Goal: Transaction & Acquisition: Purchase product/service

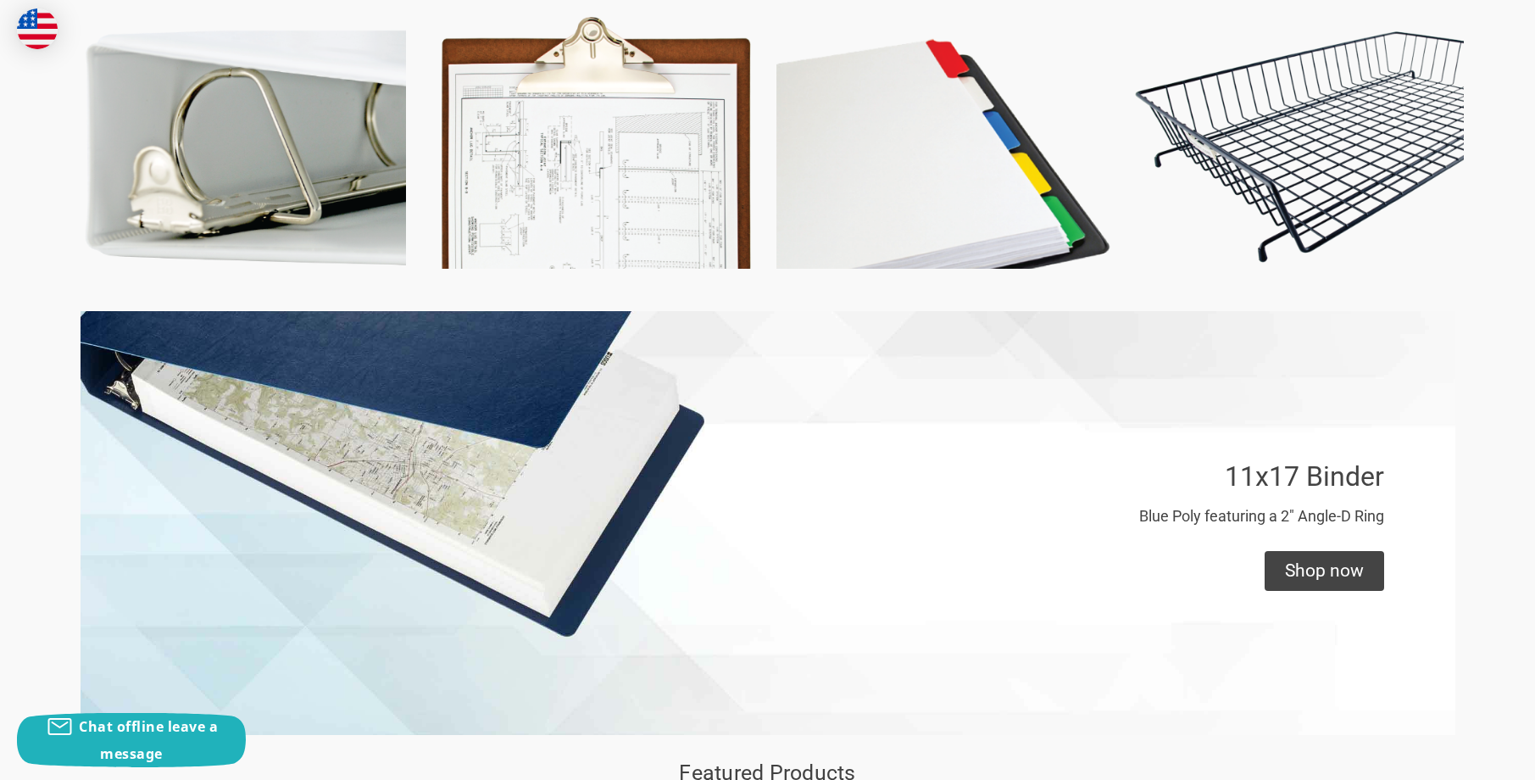
scroll to position [1017, 0]
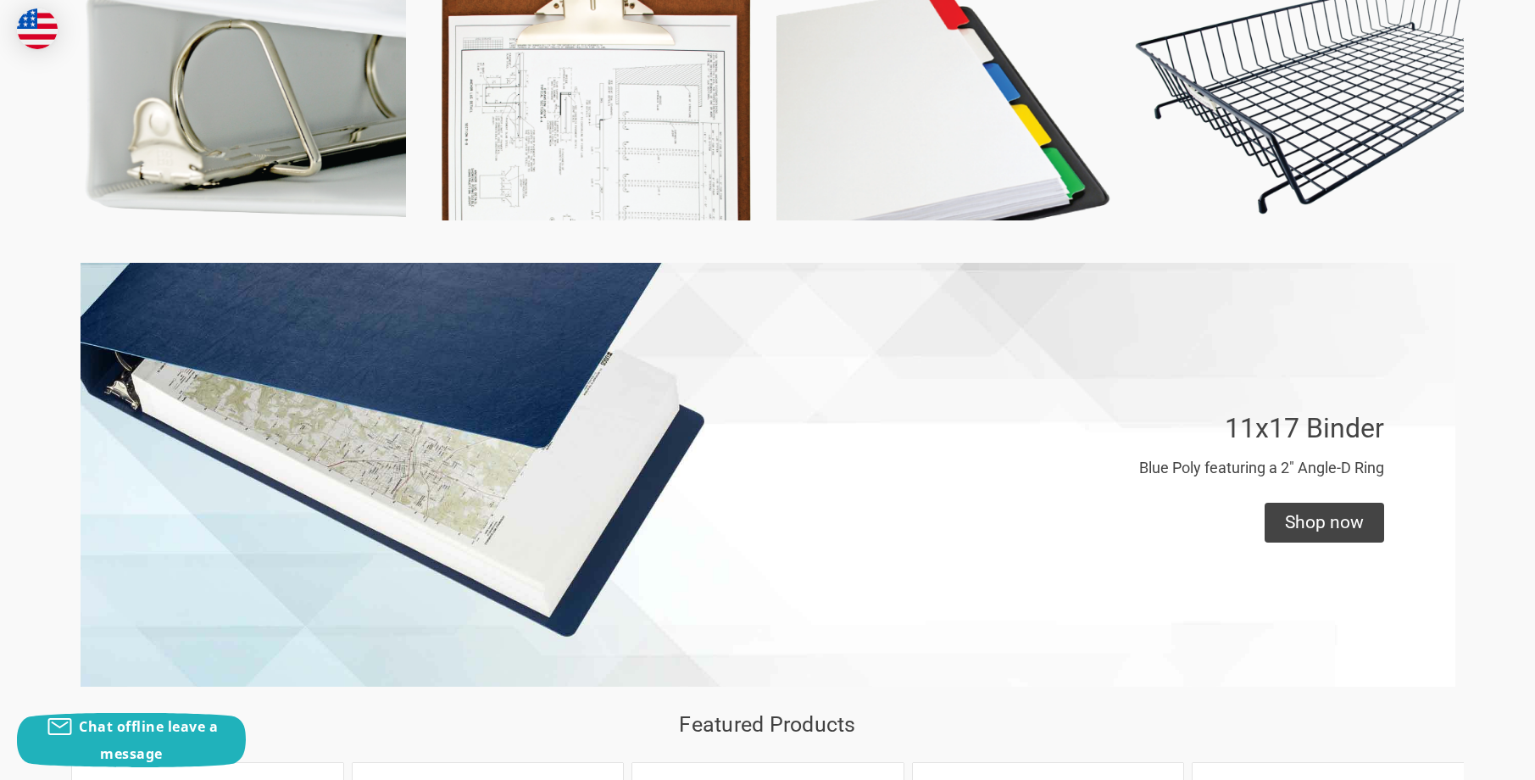
click at [875, 147] on img at bounding box center [944, 53] width 335 height 335
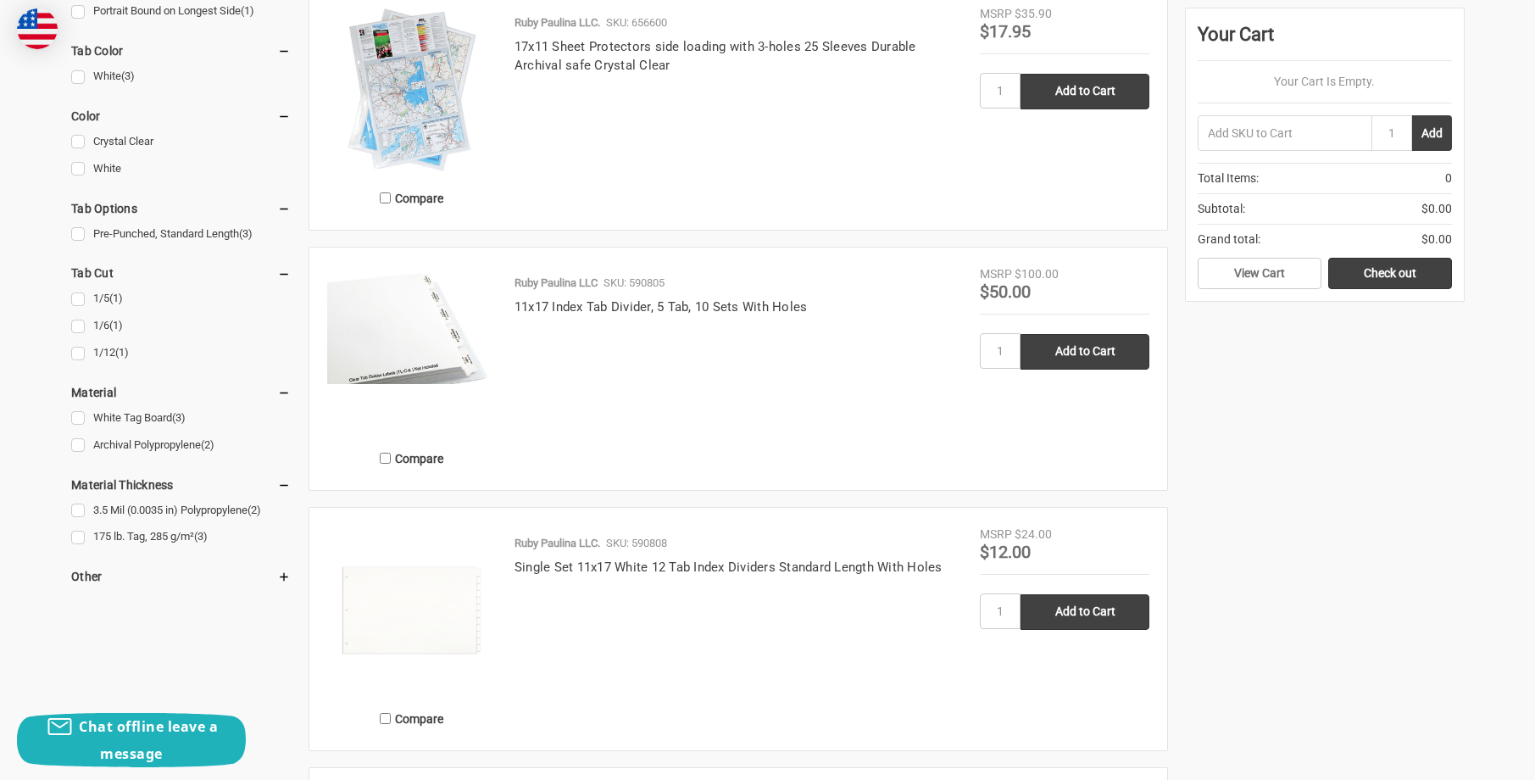
scroll to position [678, 0]
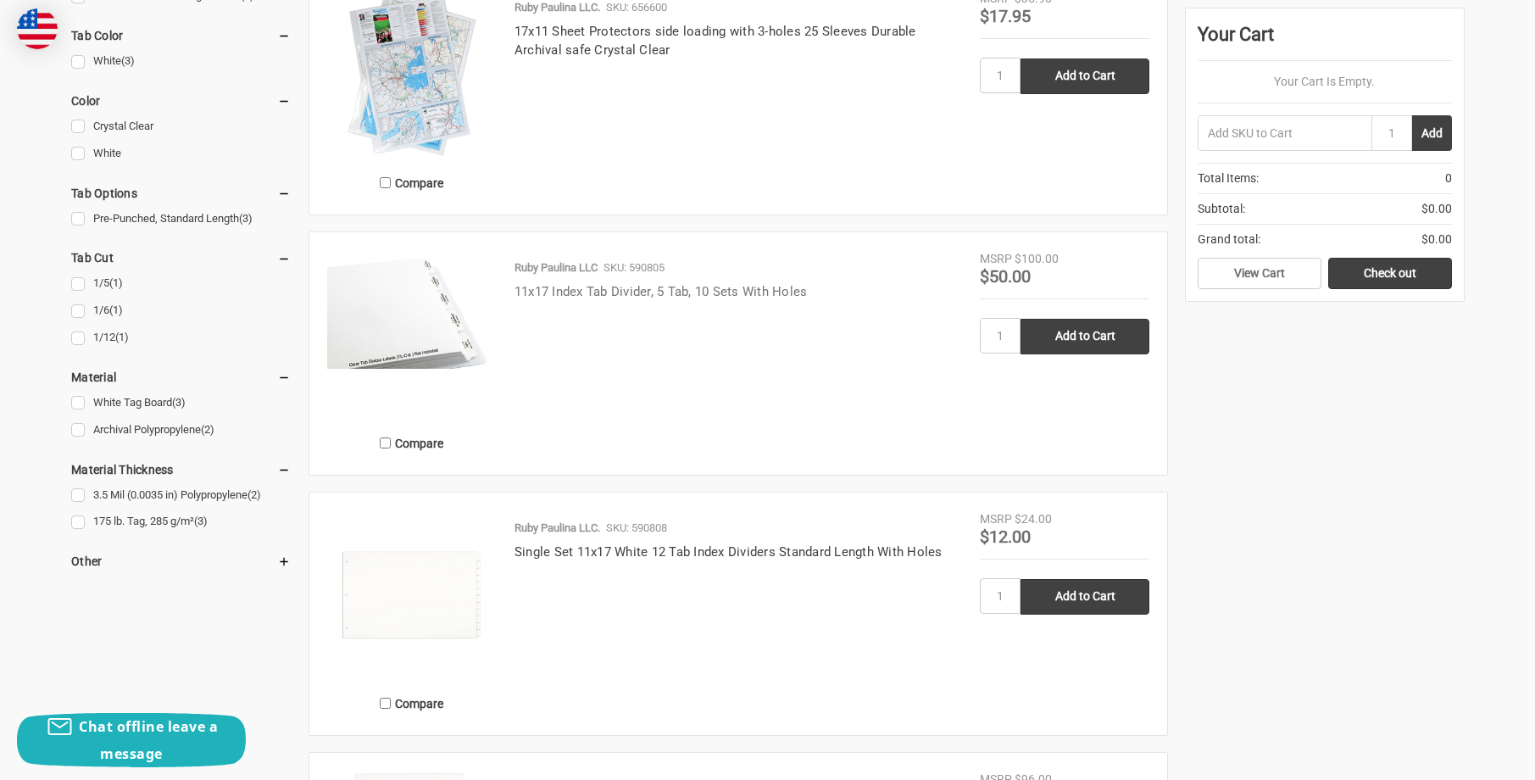
click at [618, 286] on link "11x17 Index Tab Divider, 5 Tab, 10 Sets With Holes" at bounding box center [661, 291] width 293 height 15
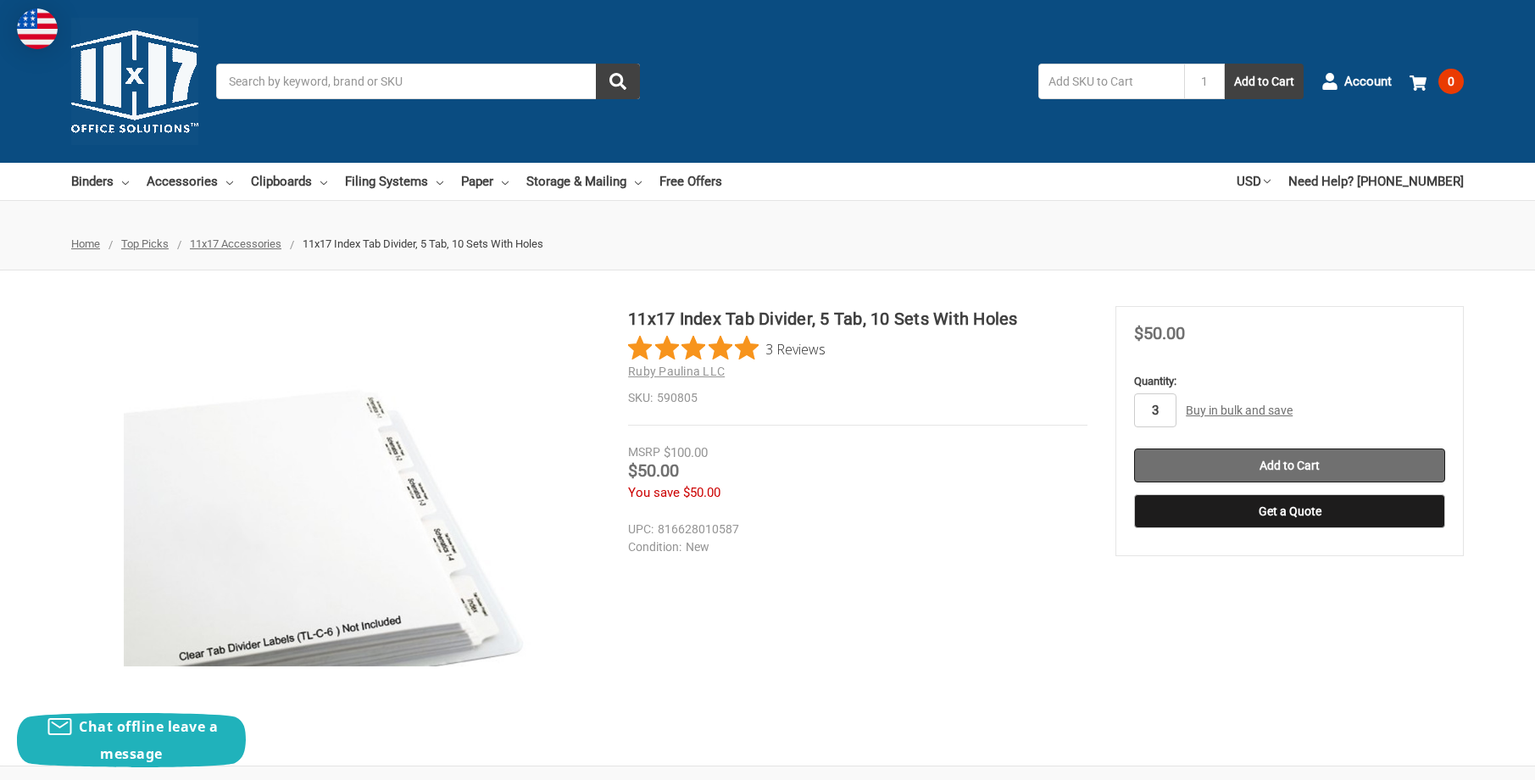
type input "3"
click at [1222, 470] on input "Add to Cart" at bounding box center [1289, 465] width 311 height 34
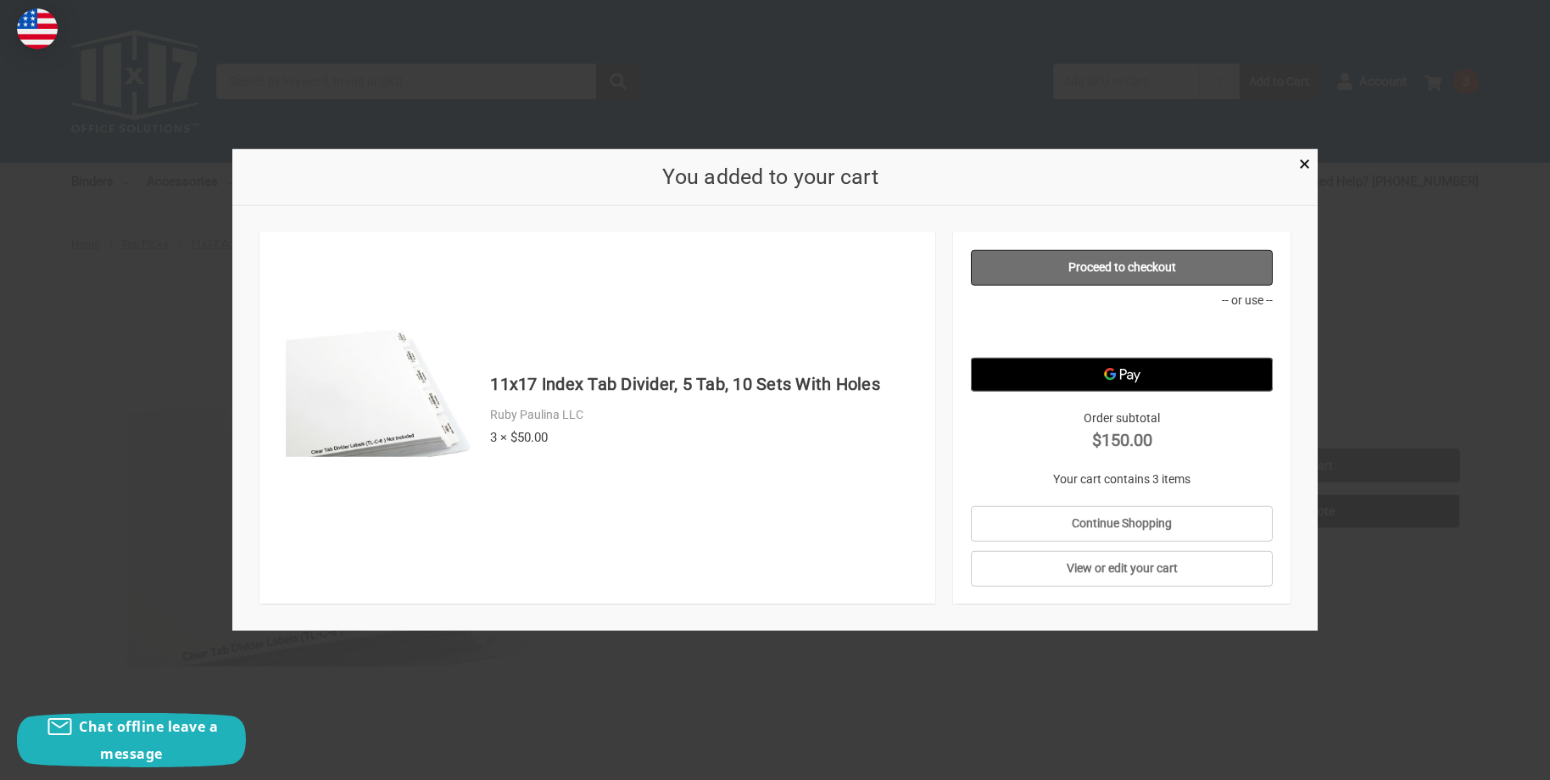
click at [1094, 292] on p "-- or use --" at bounding box center [1122, 301] width 303 height 18
click at [1091, 281] on link "Proceed to checkout" at bounding box center [1122, 268] width 303 height 36
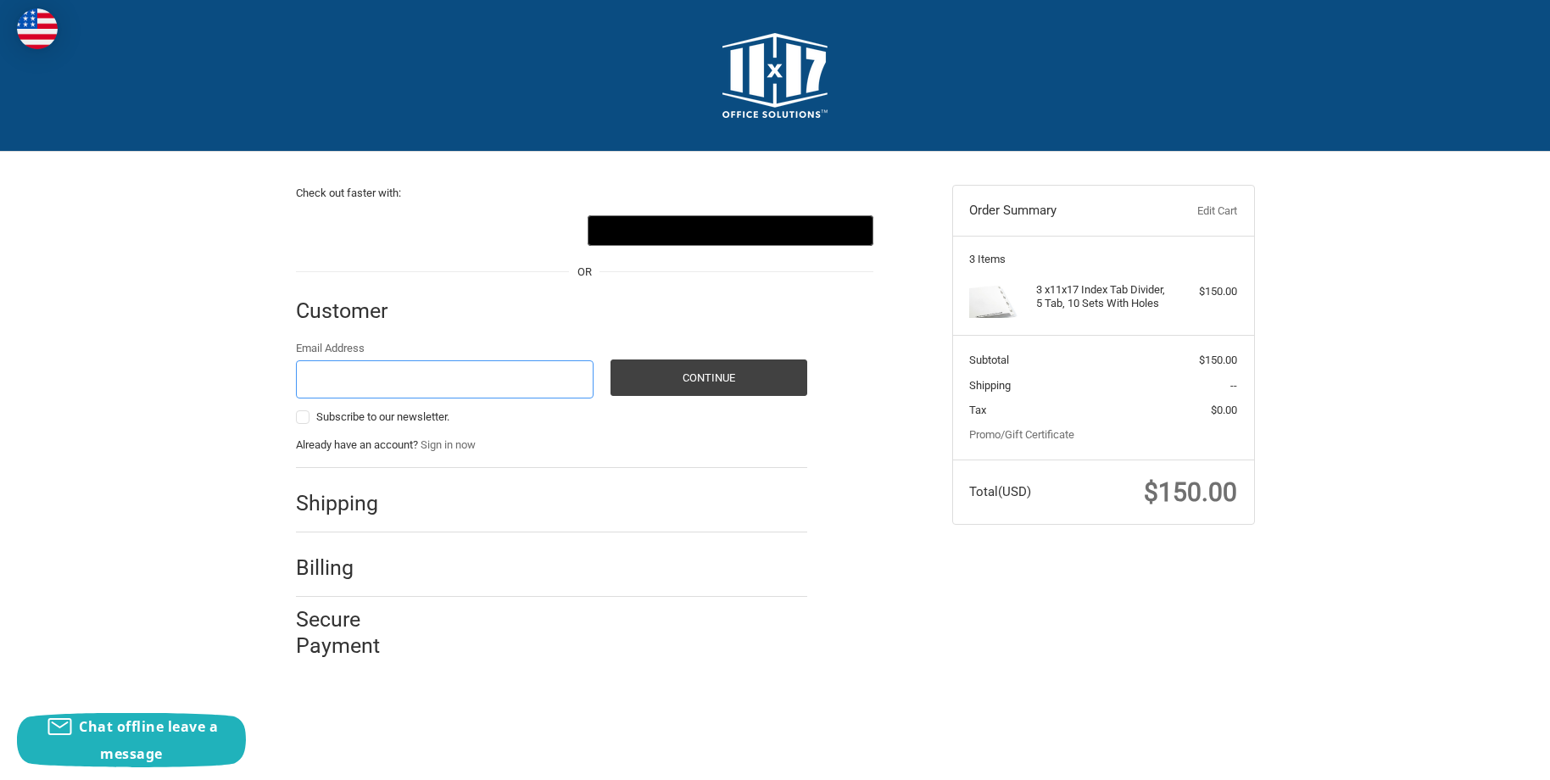
click at [428, 376] on input "Email Address" at bounding box center [445, 379] width 298 height 38
type input "ccopy@sbcglobal.net"
click at [665, 375] on button "Continue" at bounding box center [708, 377] width 197 height 36
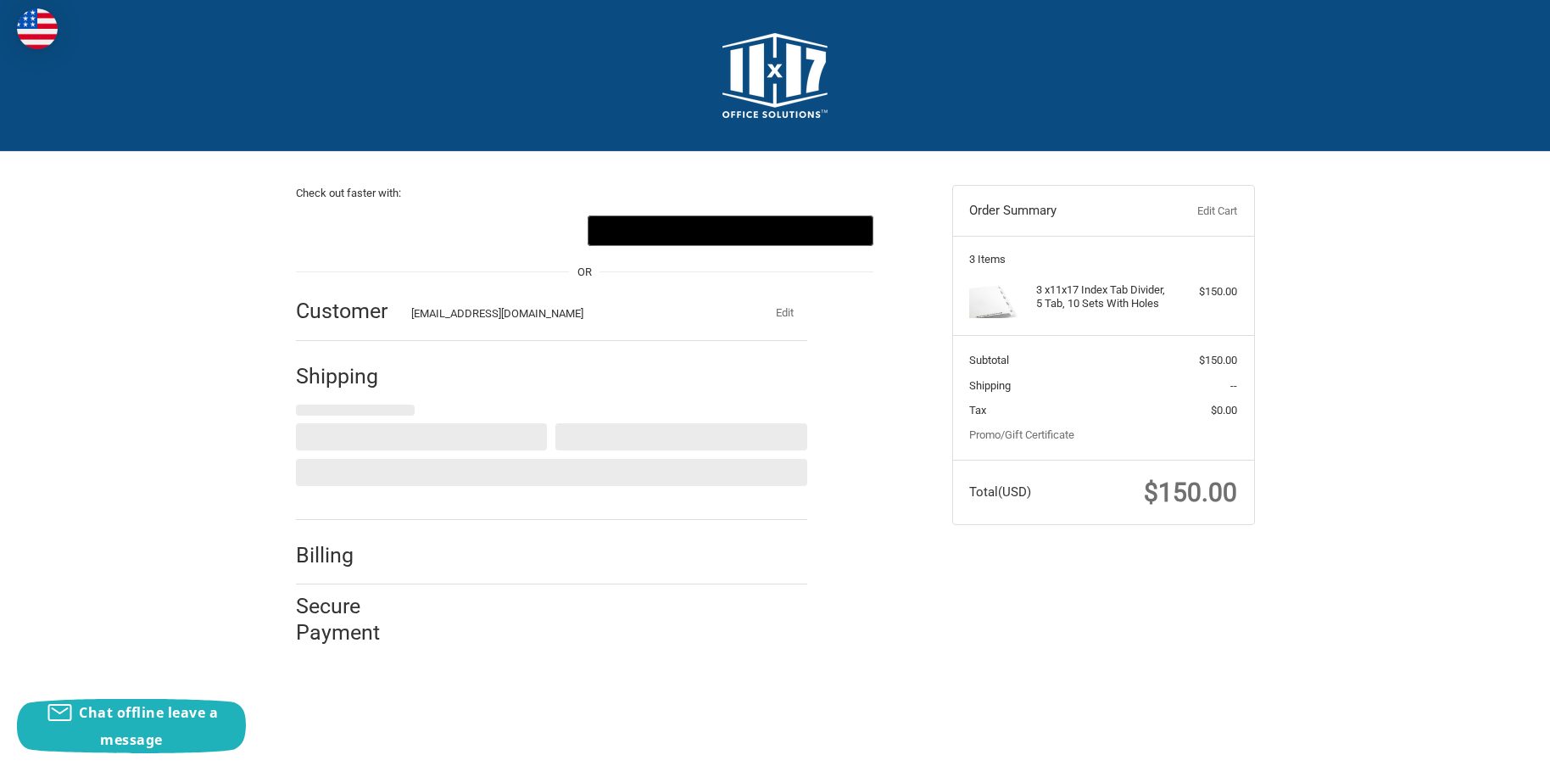
select select "US"
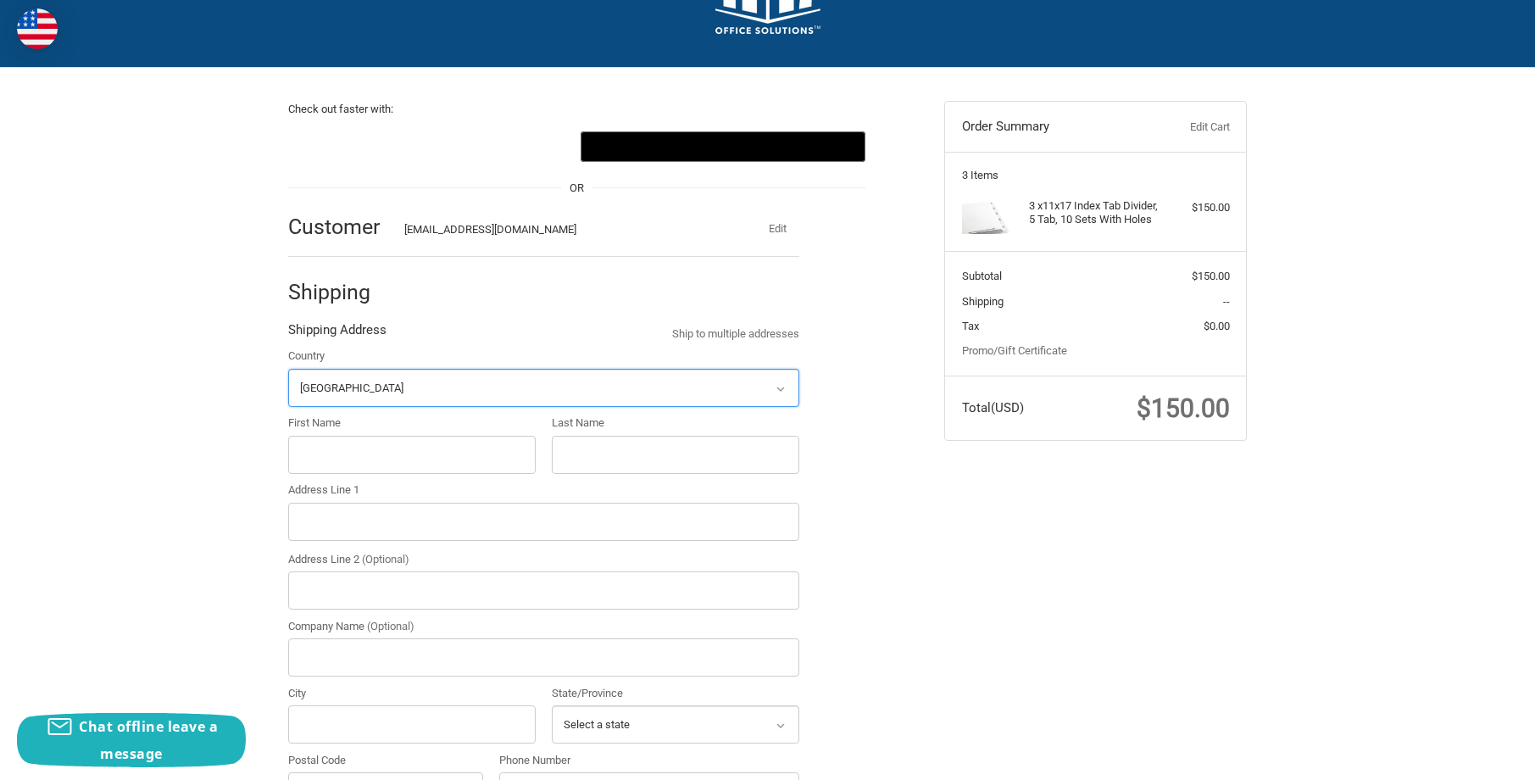
scroll to position [185, 0]
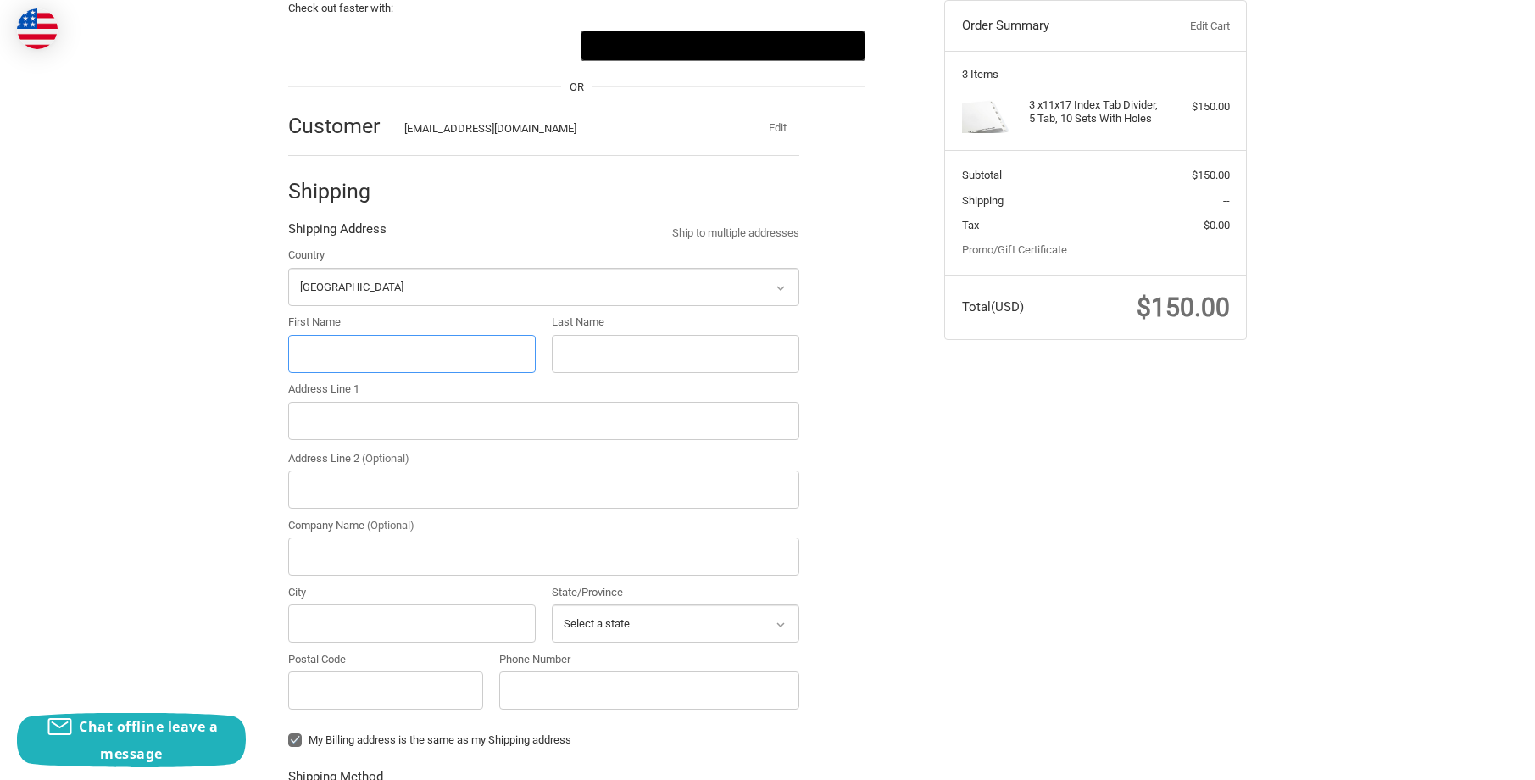
click at [411, 355] on input "First Name" at bounding box center [412, 354] width 248 height 38
type input "Monty"
type input "Christopher"
type input "350 Pine st."
type input "Suite 350"
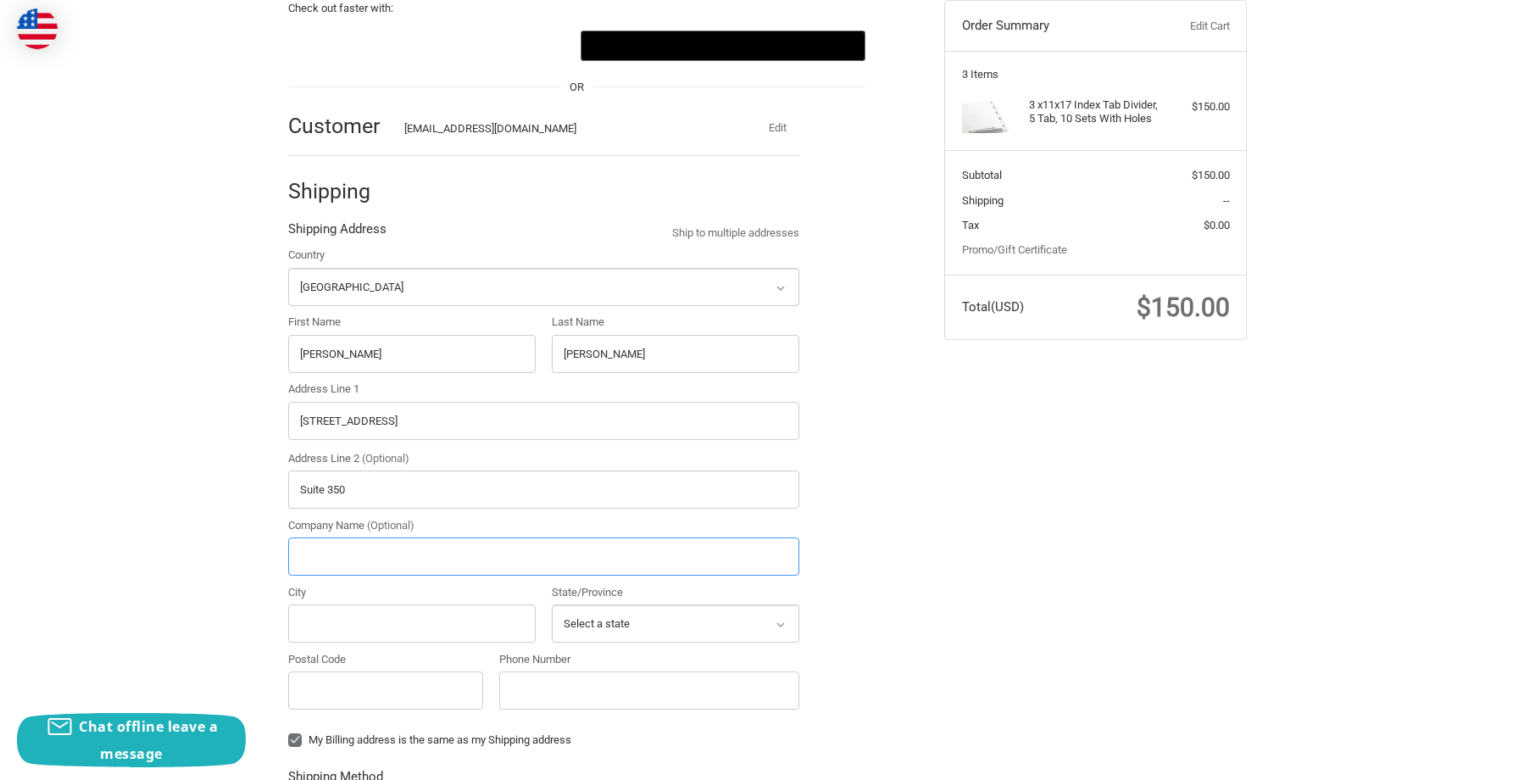
type input "Texas Star Document Services"
type input "Beaumont"
select select "[GEOGRAPHIC_DATA]"
type input "77701"
type input "4098355453"
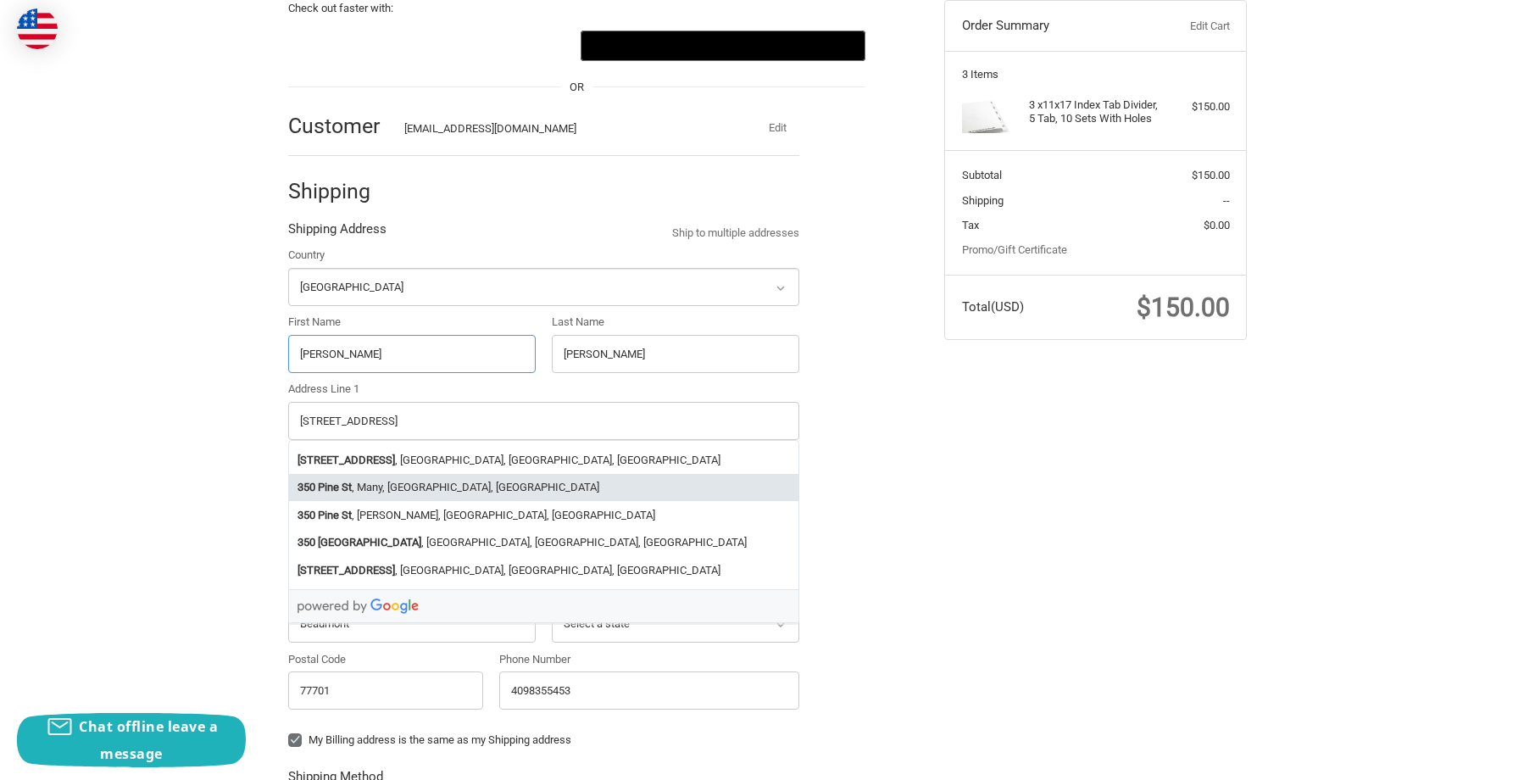
click at [382, 480] on li "350 Pine St , Many, LA, USA" at bounding box center [543, 488] width 509 height 28
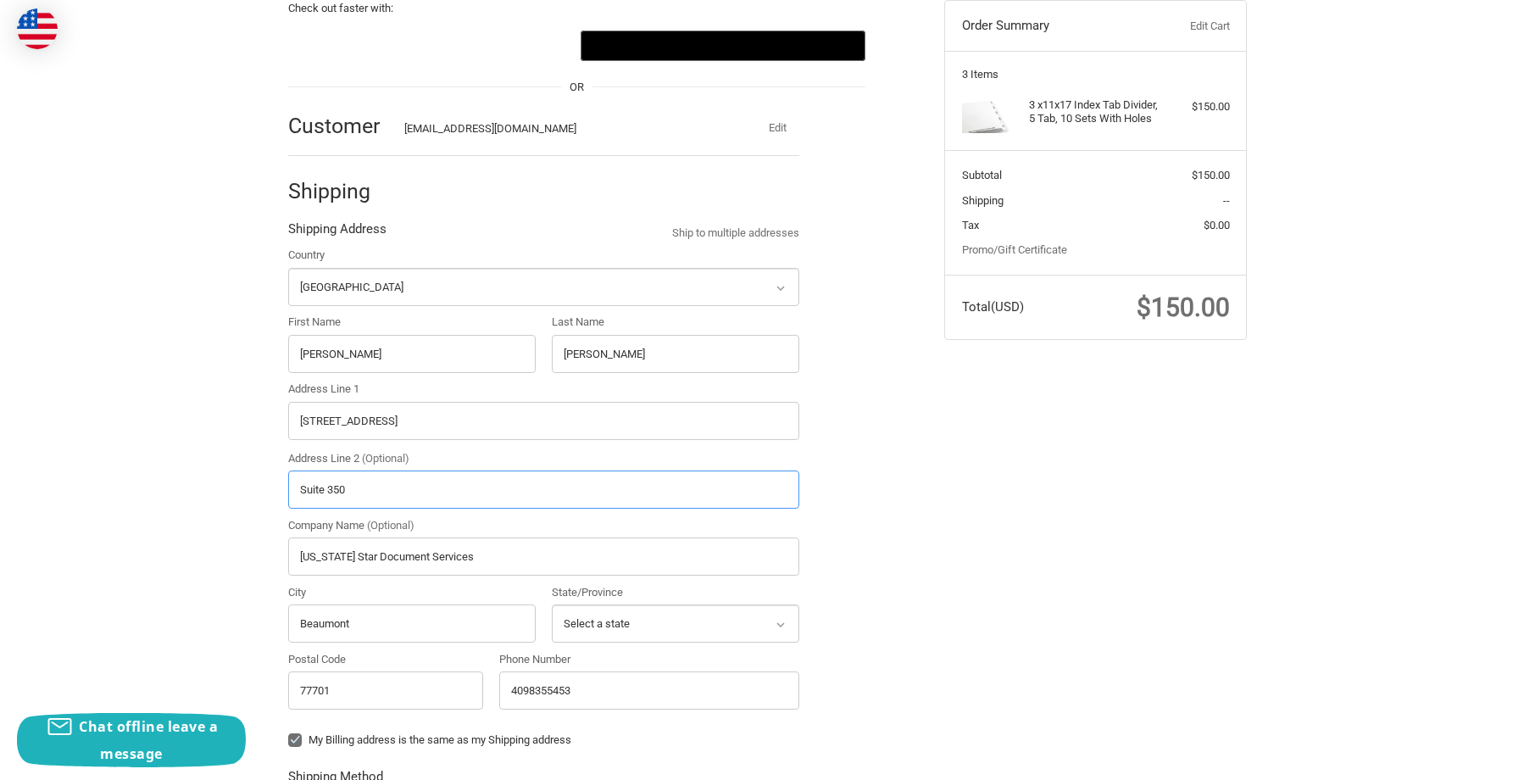
type input "350 Pine St"
type input "Many"
type input "71449"
select select "LA"
click at [394, 420] on input "350 Pine St" at bounding box center [543, 421] width 511 height 38
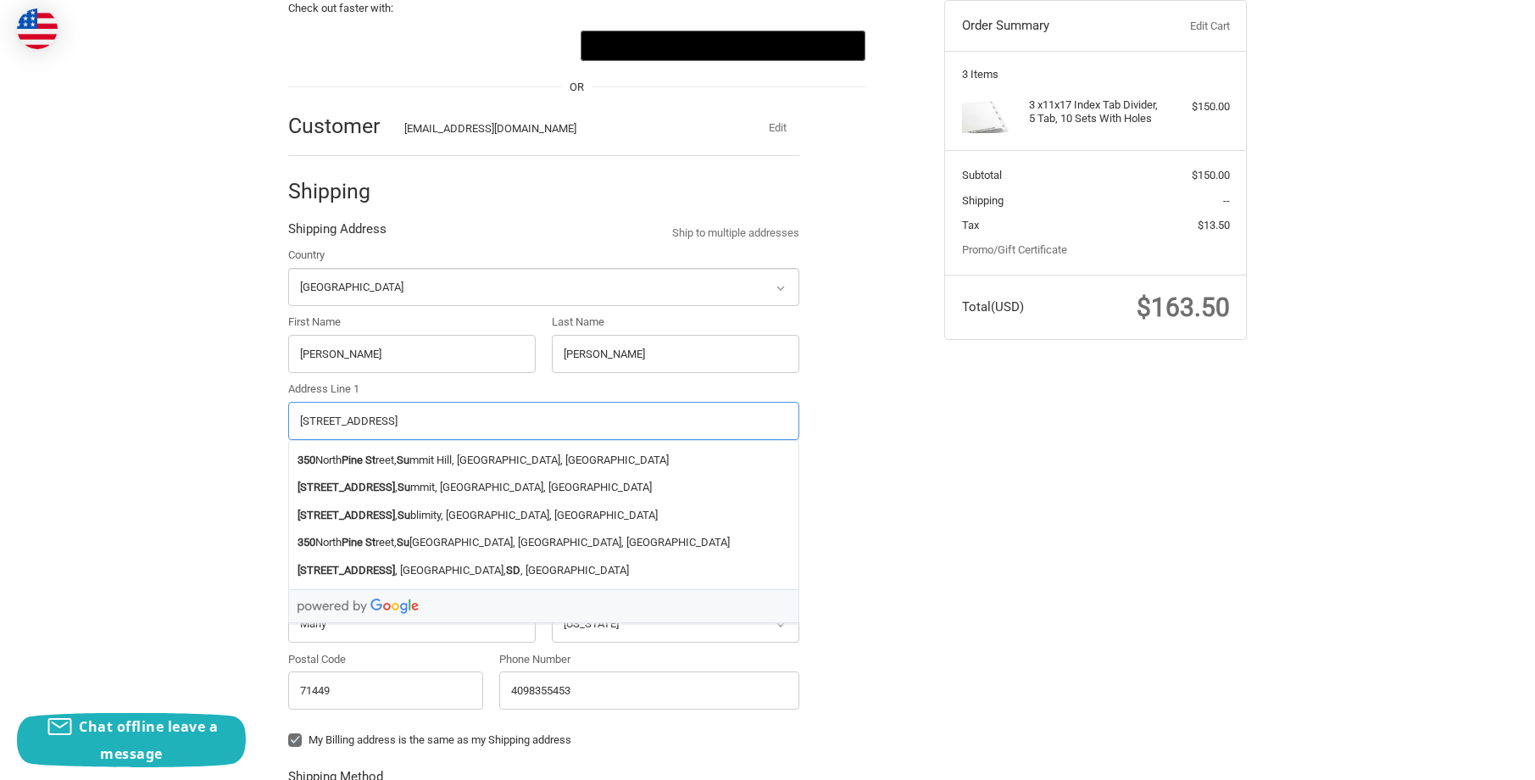
type input "350 Pine St Suite"
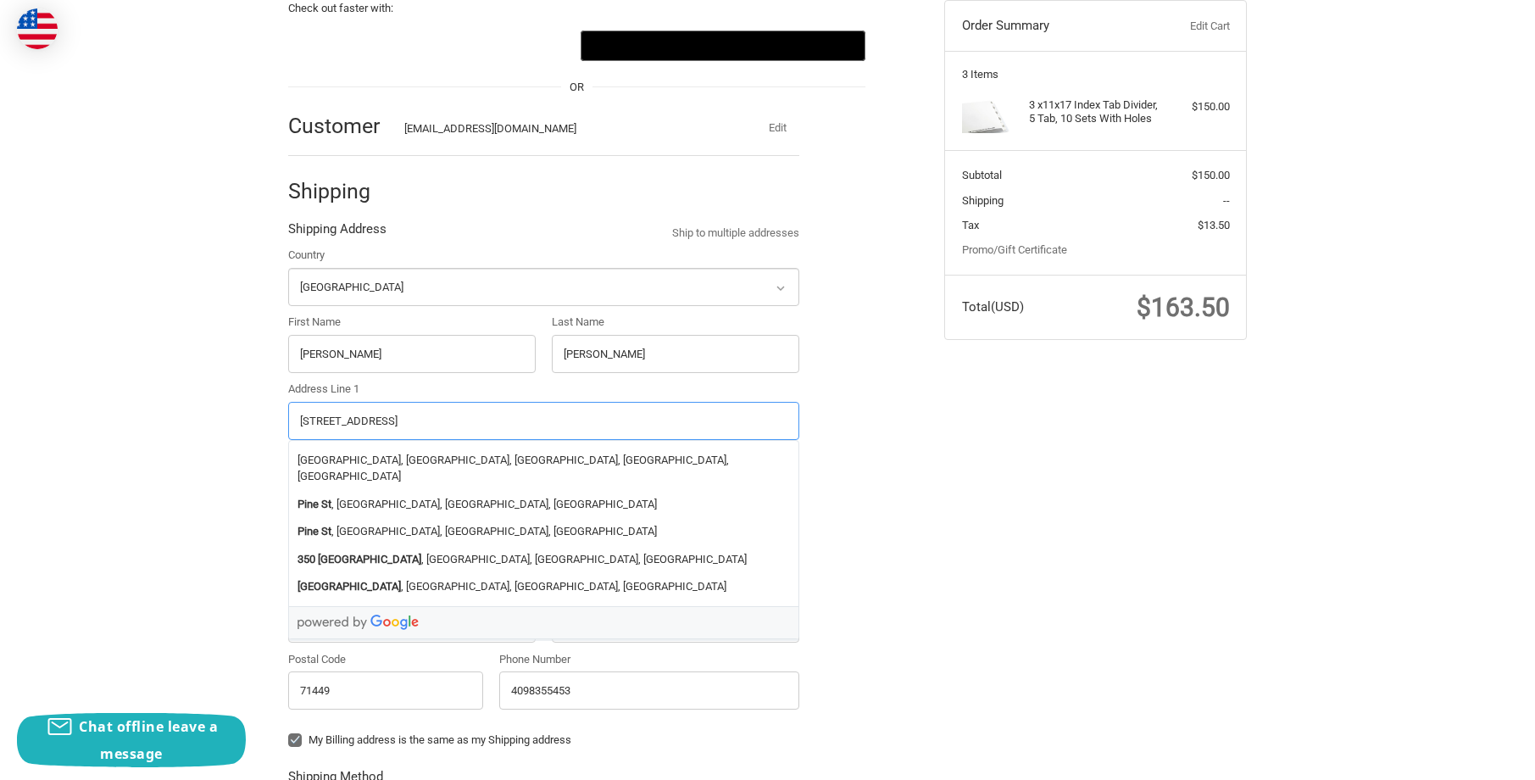
radio input "true"
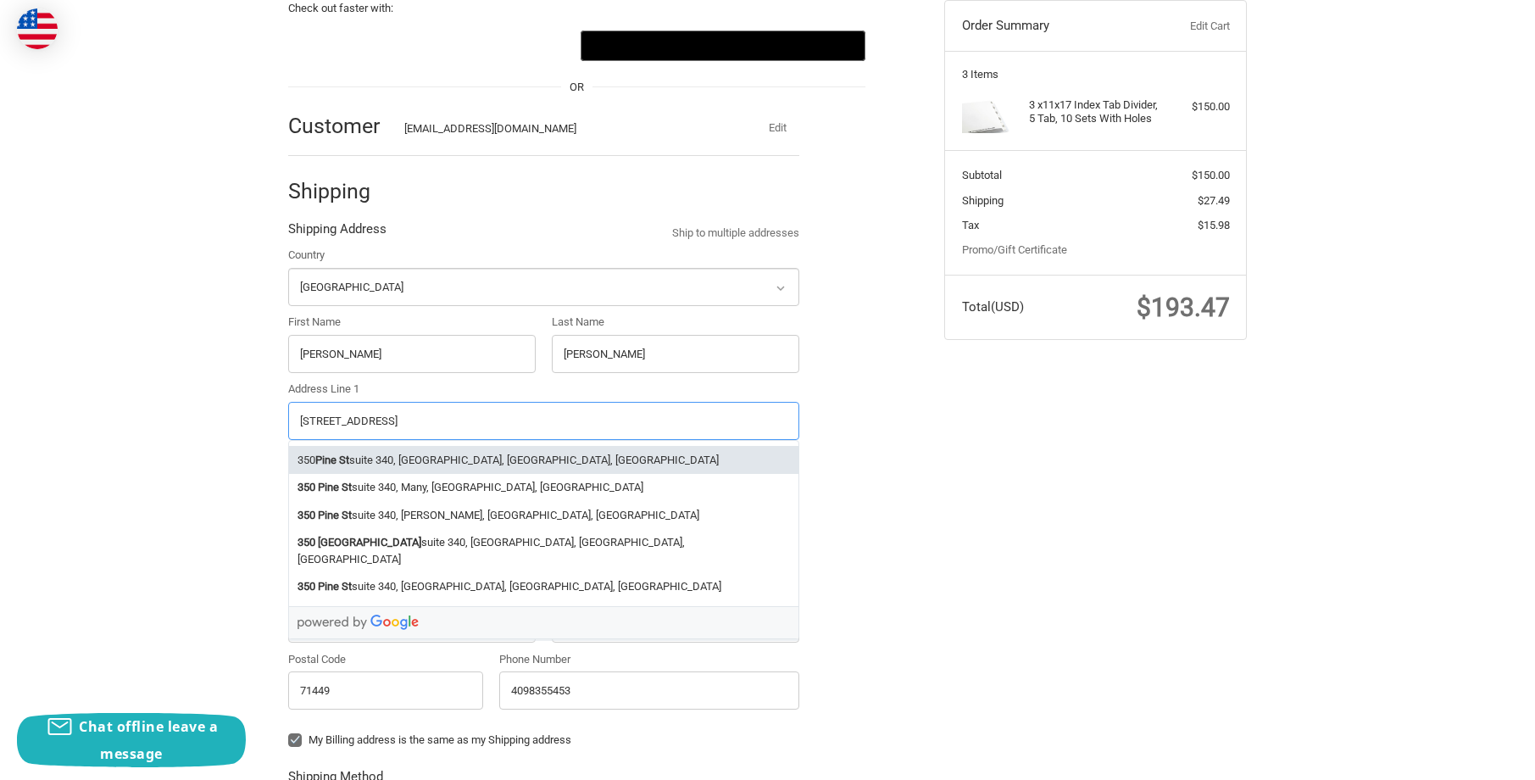
click at [438, 448] on li "350 Pine St suite 340, Beaumont, TX, USA" at bounding box center [543, 460] width 509 height 28
type input "350 Pine St suite 340"
type input "suite 340"
type input "Beaumont"
type input "77701"
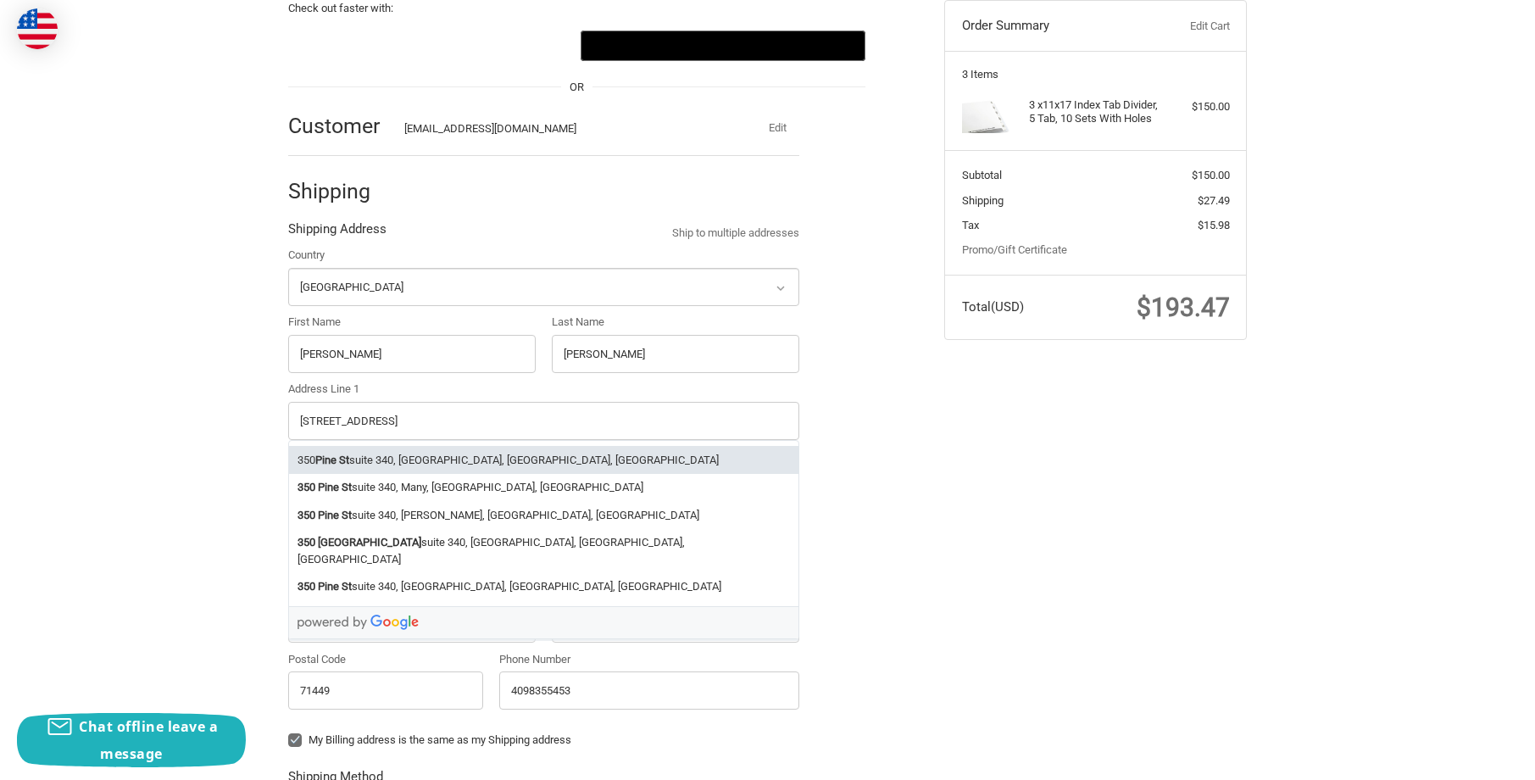
select select "[GEOGRAPHIC_DATA]"
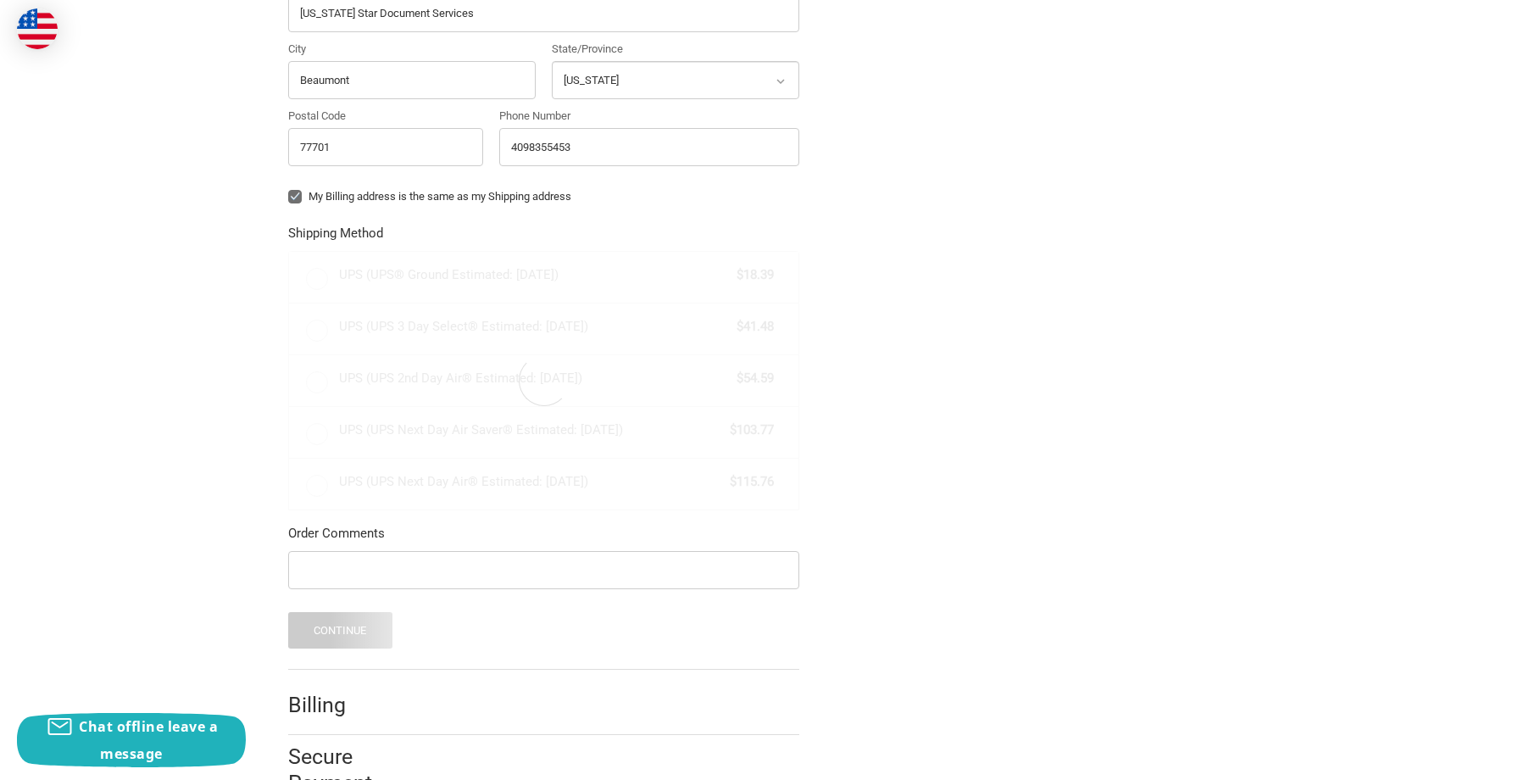
scroll to position [780, 0]
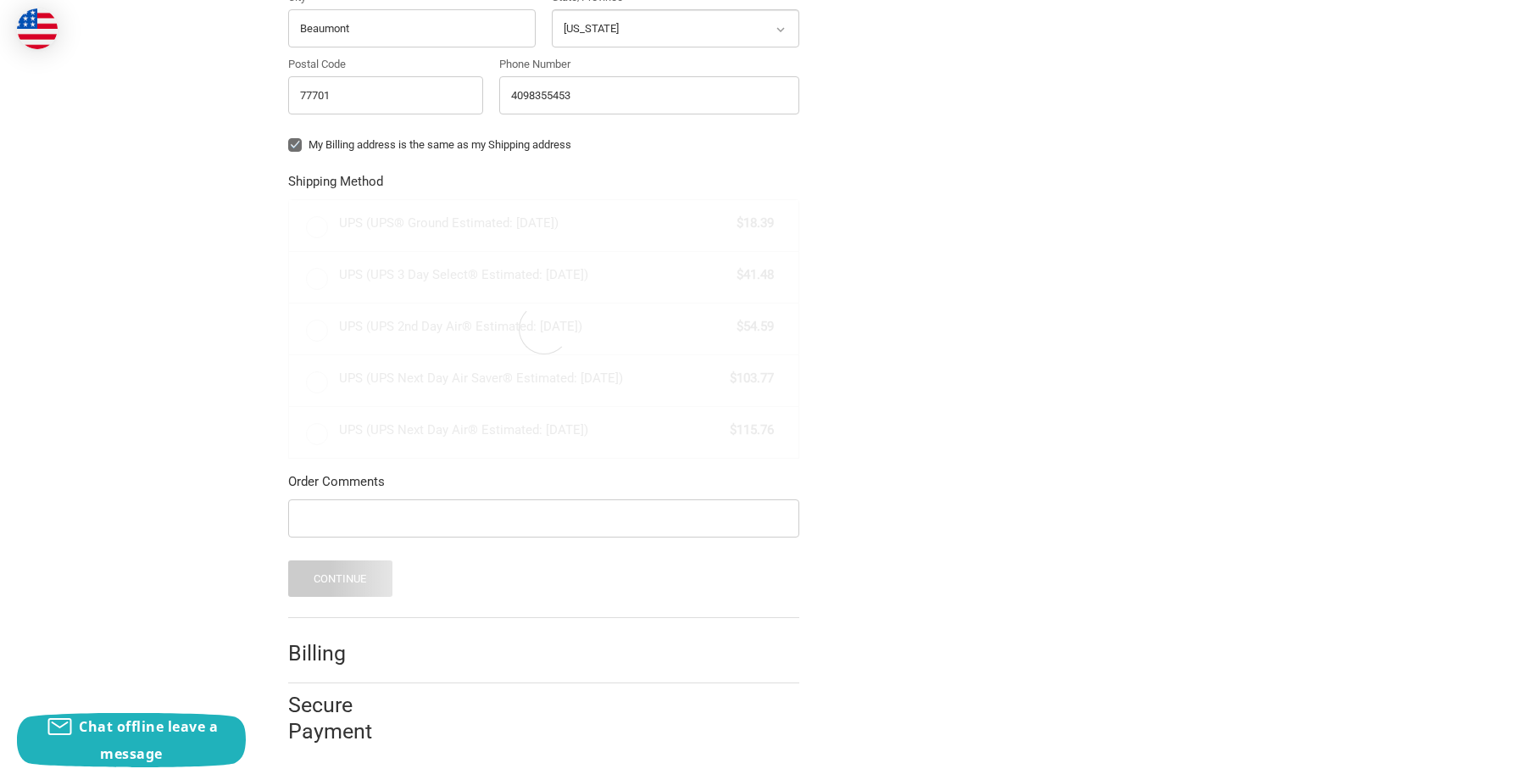
radio input "true"
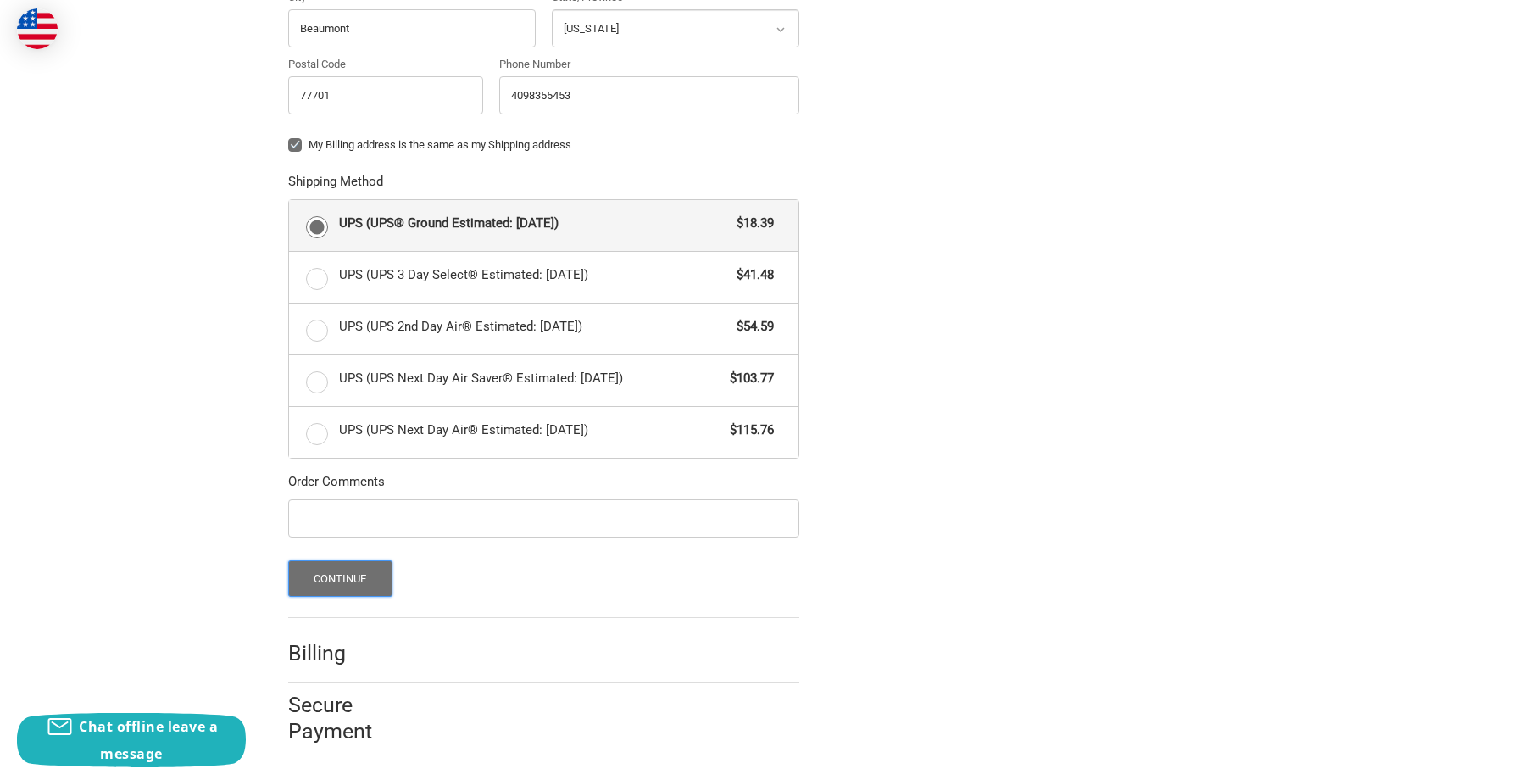
click at [336, 582] on button "Continue" at bounding box center [340, 578] width 104 height 36
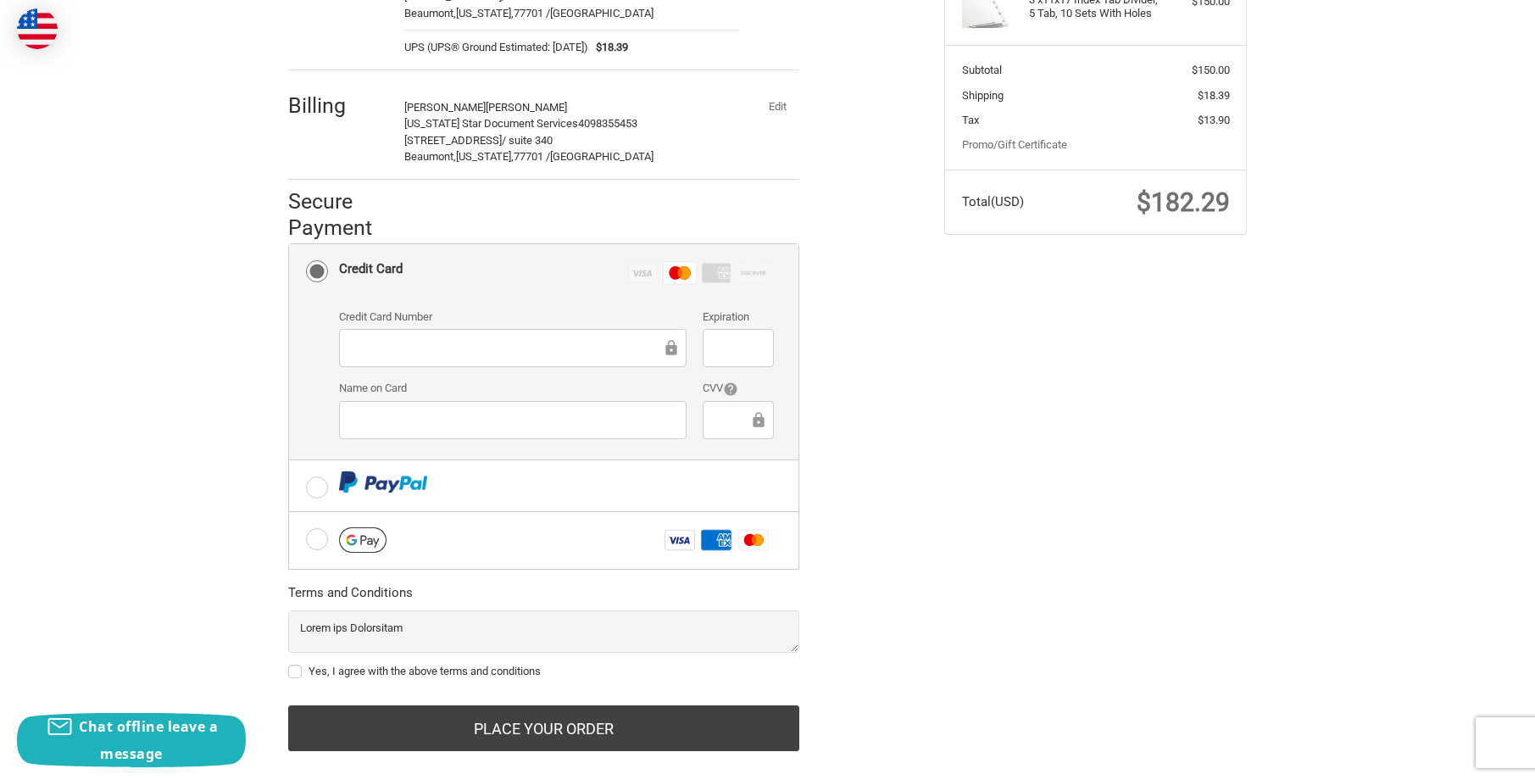
scroll to position [316, 0]
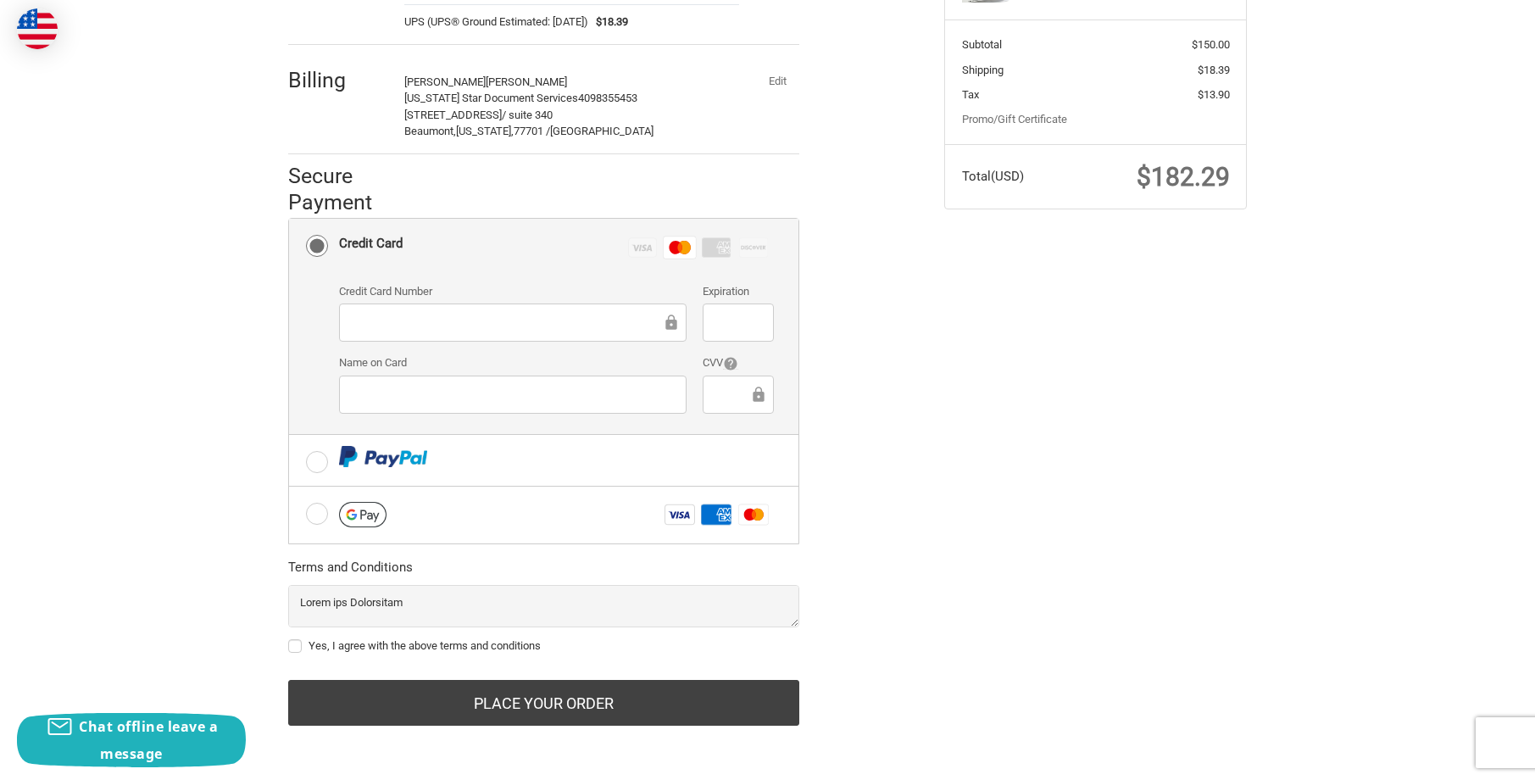
click at [467, 643] on label "Yes, I agree with the above terms and conditions" at bounding box center [543, 646] width 511 height 14
click at [289, 638] on input "Yes, I agree with the above terms and conditions" at bounding box center [288, 638] width 1 height 1
checkbox input "true"
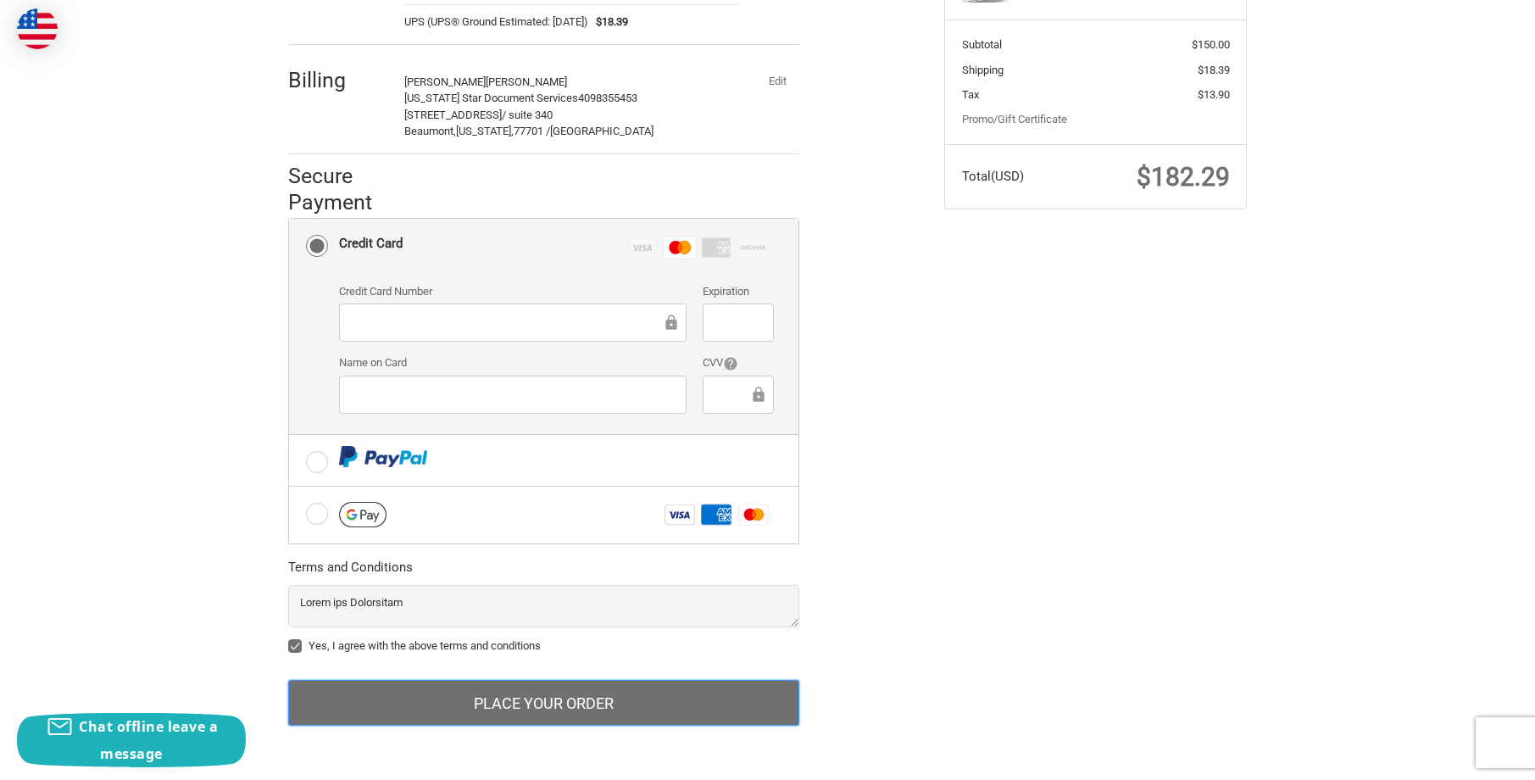
click at [534, 699] on button "Place Your Order" at bounding box center [543, 703] width 511 height 46
click at [505, 712] on button "Place Your Order" at bounding box center [543, 703] width 511 height 46
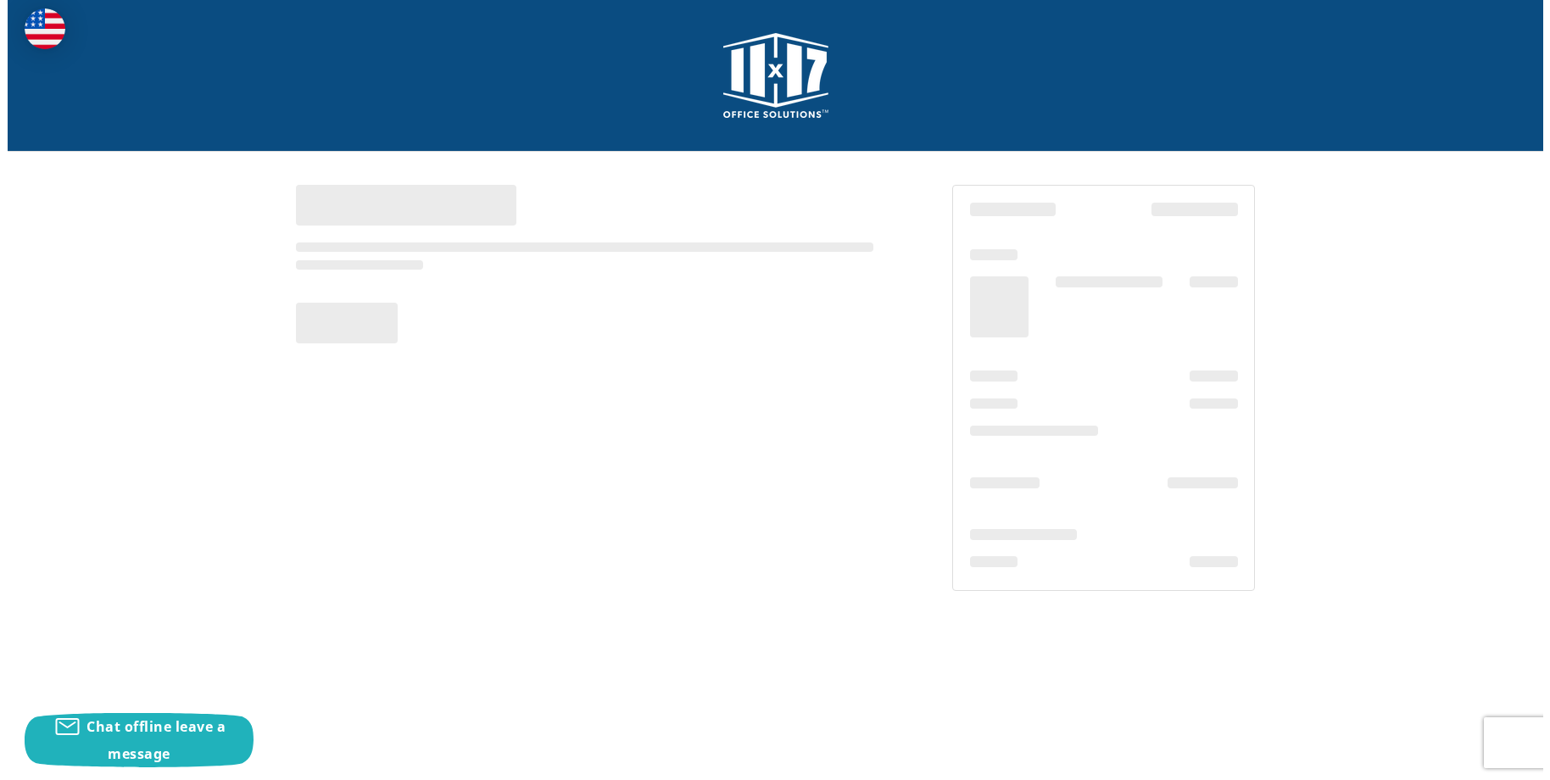
scroll to position [0, 0]
